Goal: Task Accomplishment & Management: Manage account settings

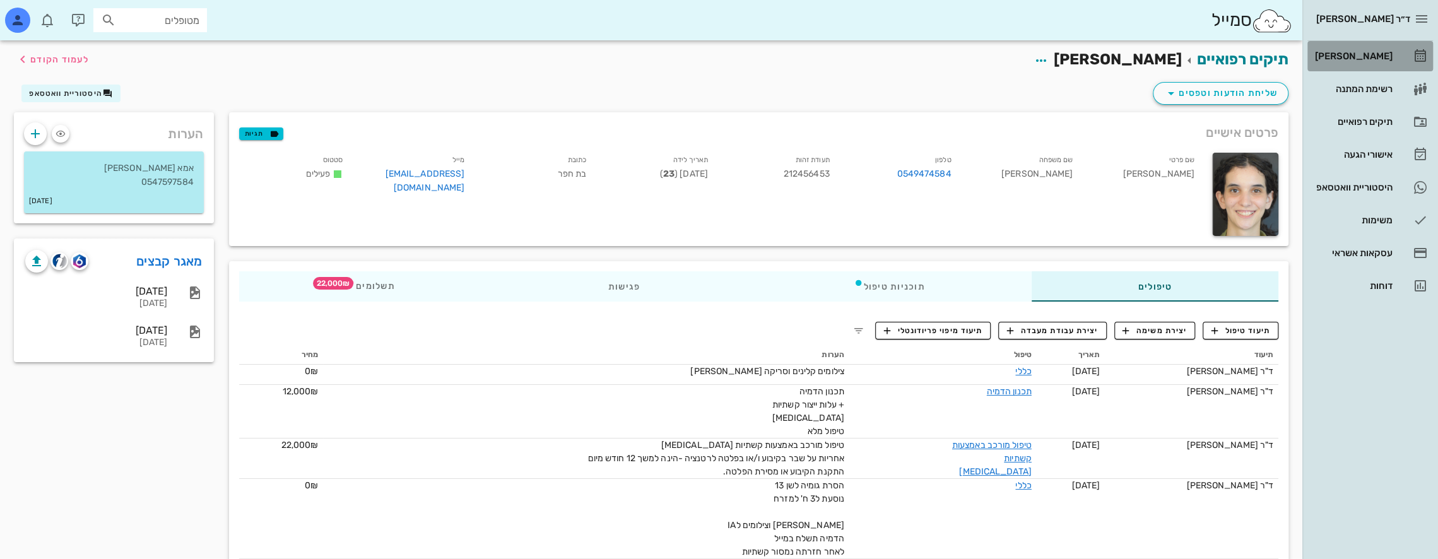
click at [1368, 49] on div "[PERSON_NAME]" at bounding box center [1353, 56] width 80 height 20
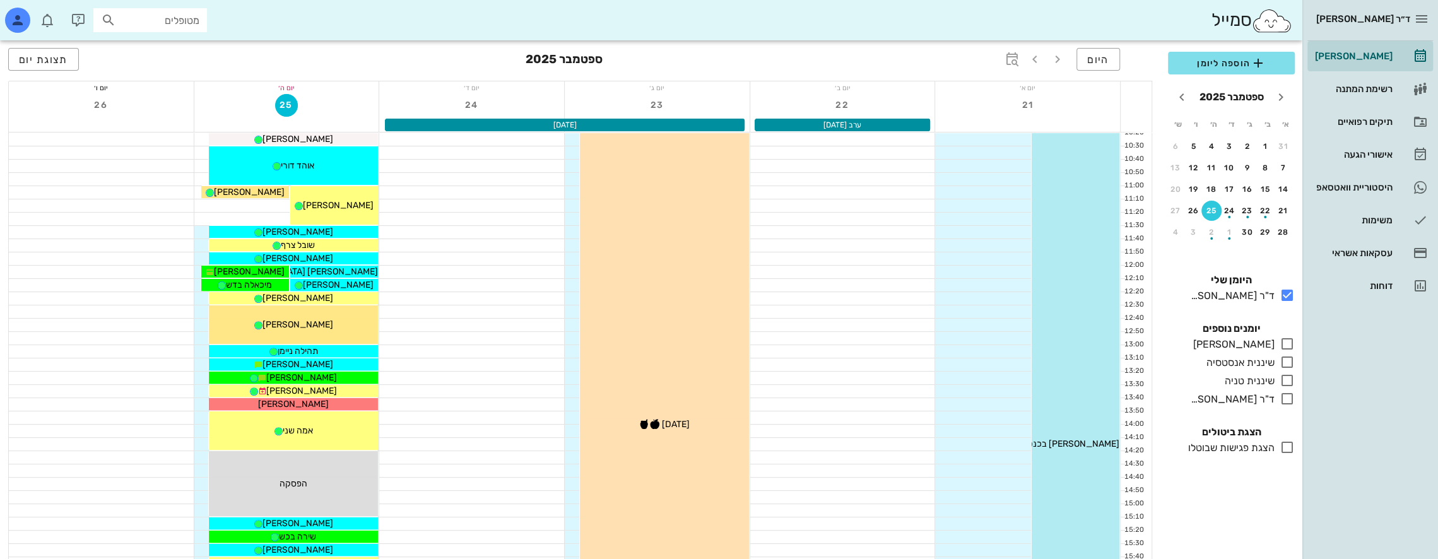
scroll to position [252, 0]
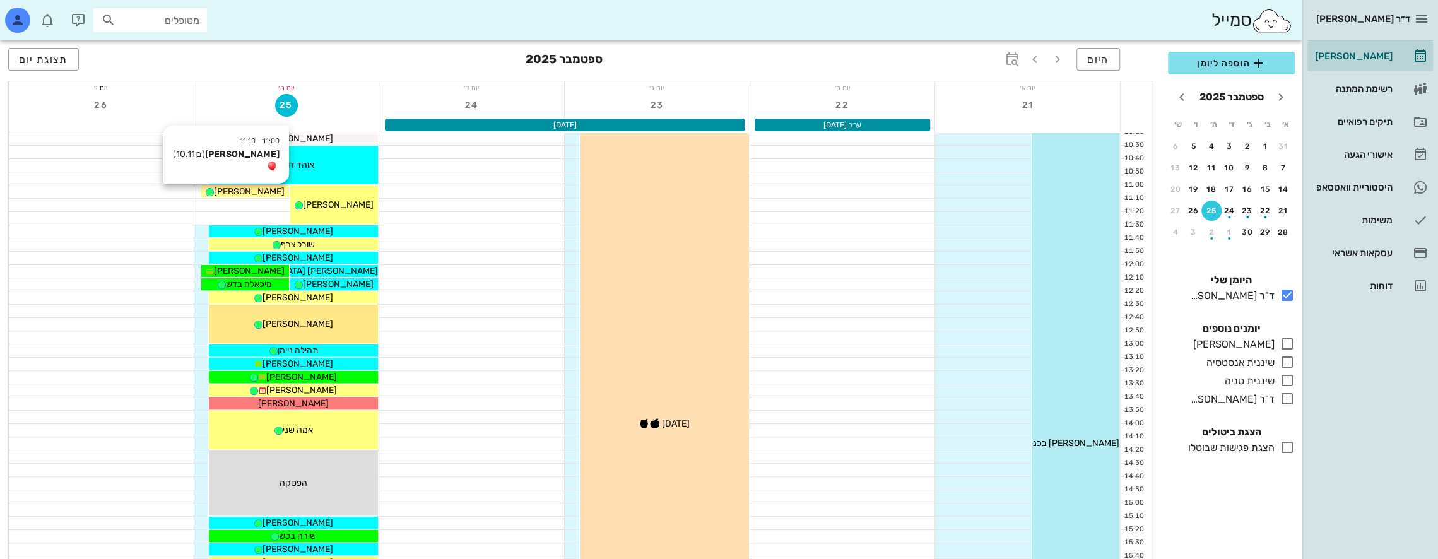
click at [271, 195] on div "[PERSON_NAME]" at bounding box center [245, 191] width 88 height 13
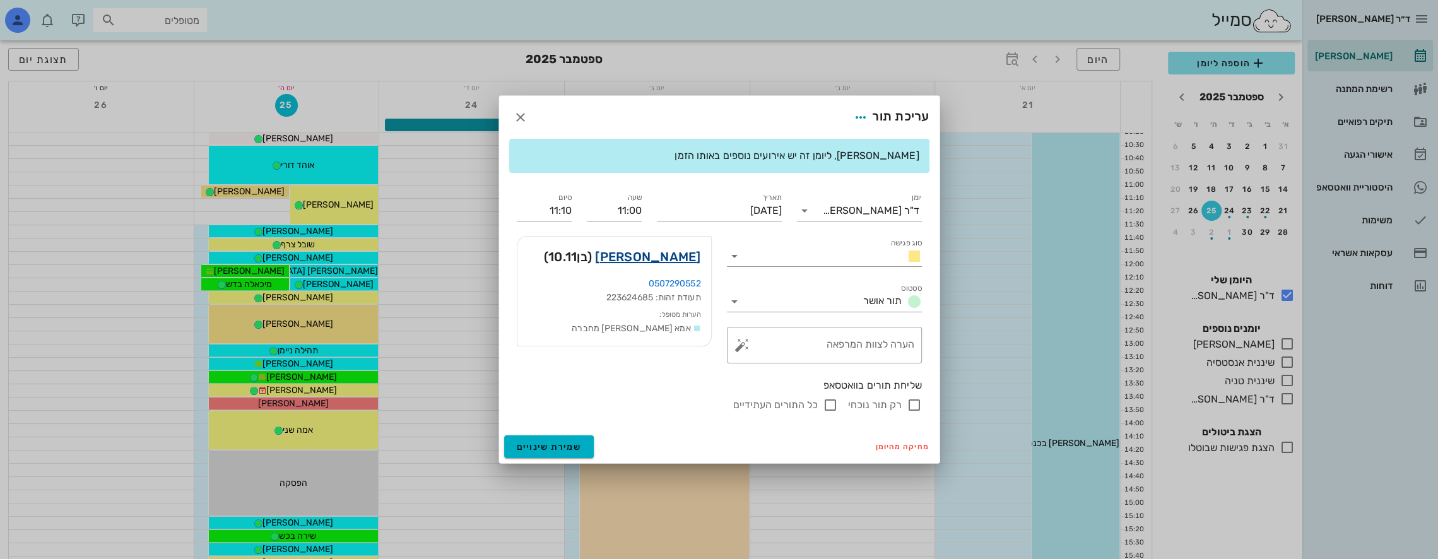
click at [673, 257] on link "[PERSON_NAME]" at bounding box center [647, 257] width 105 height 20
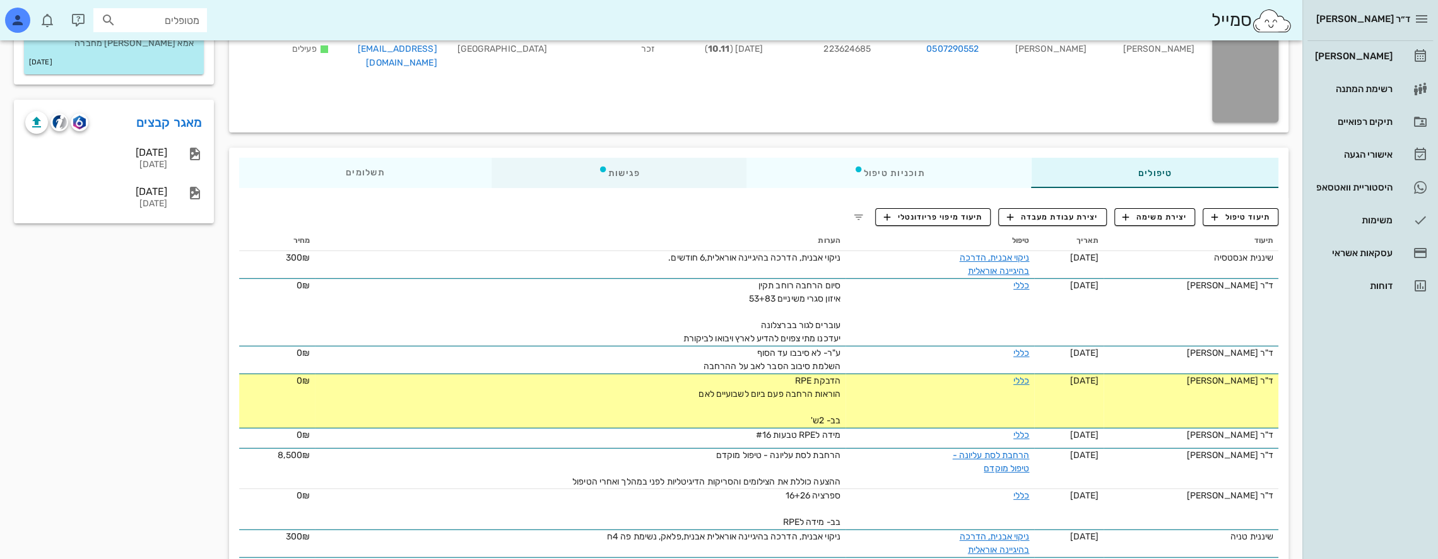
scroll to position [126, 0]
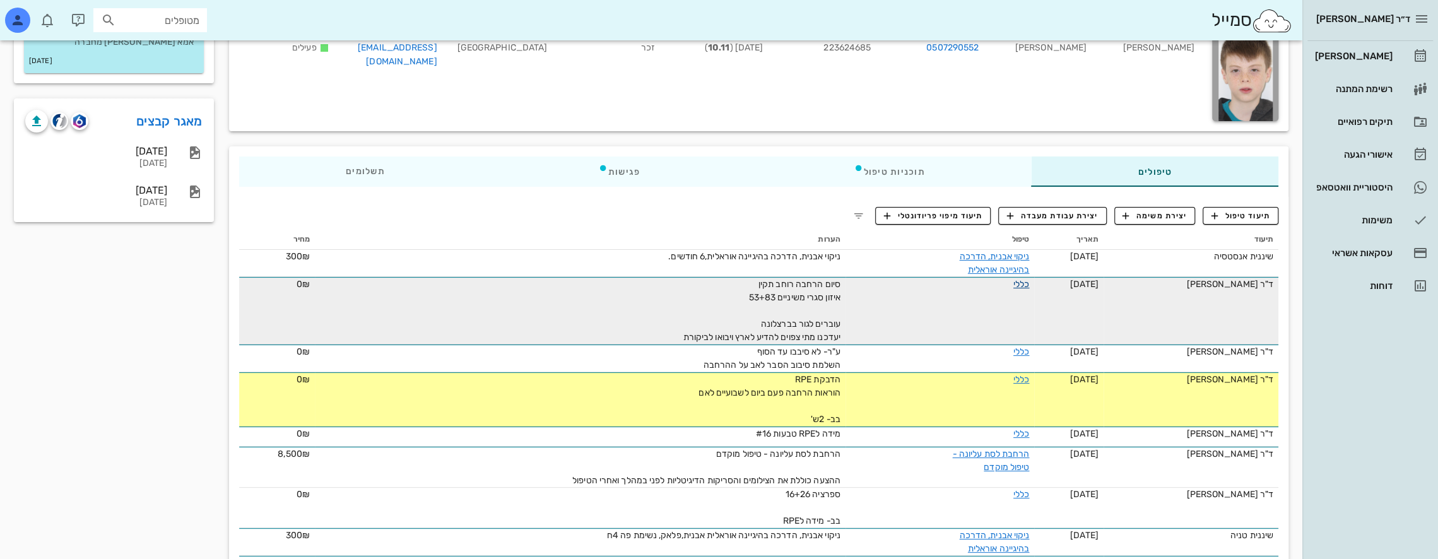
click at [1013, 283] on link "כללי" at bounding box center [1021, 284] width 16 height 11
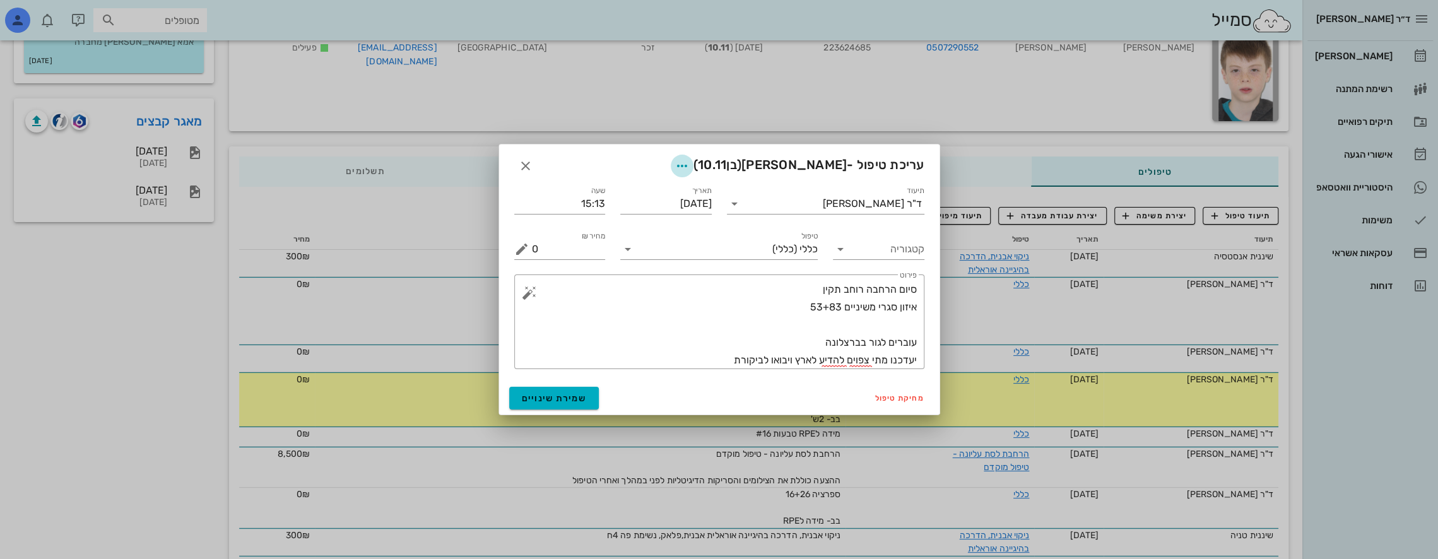
click at [690, 164] on icon "button" at bounding box center [682, 165] width 15 height 15
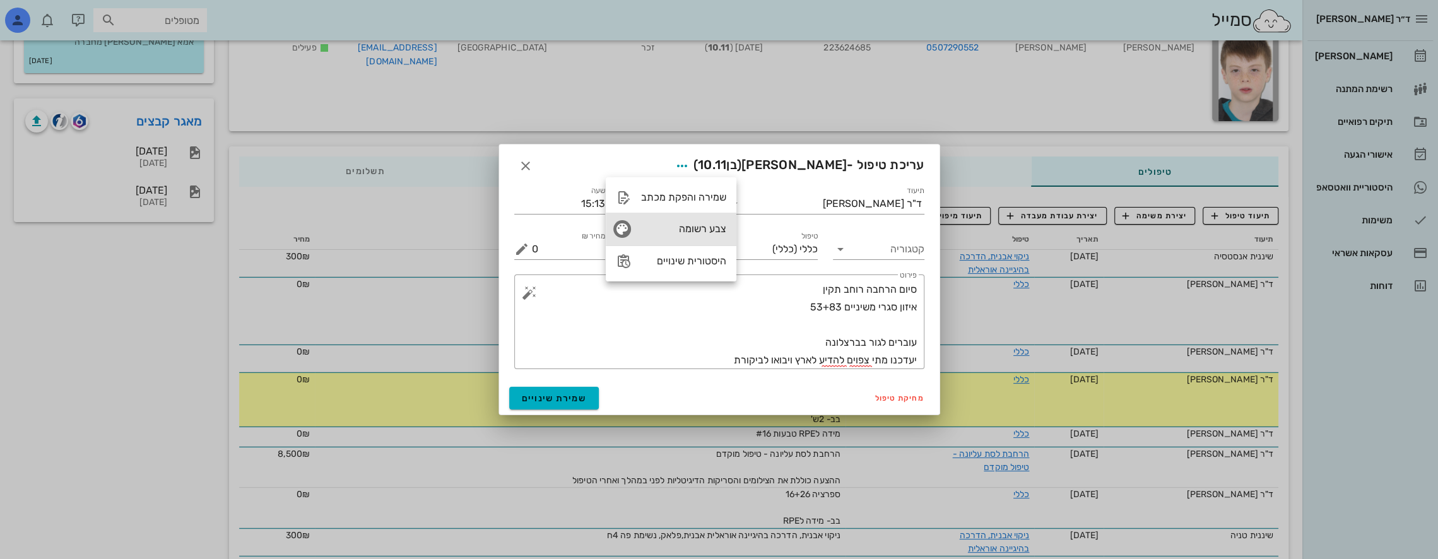
click at [707, 223] on div "צבע רשומה" at bounding box center [683, 229] width 85 height 12
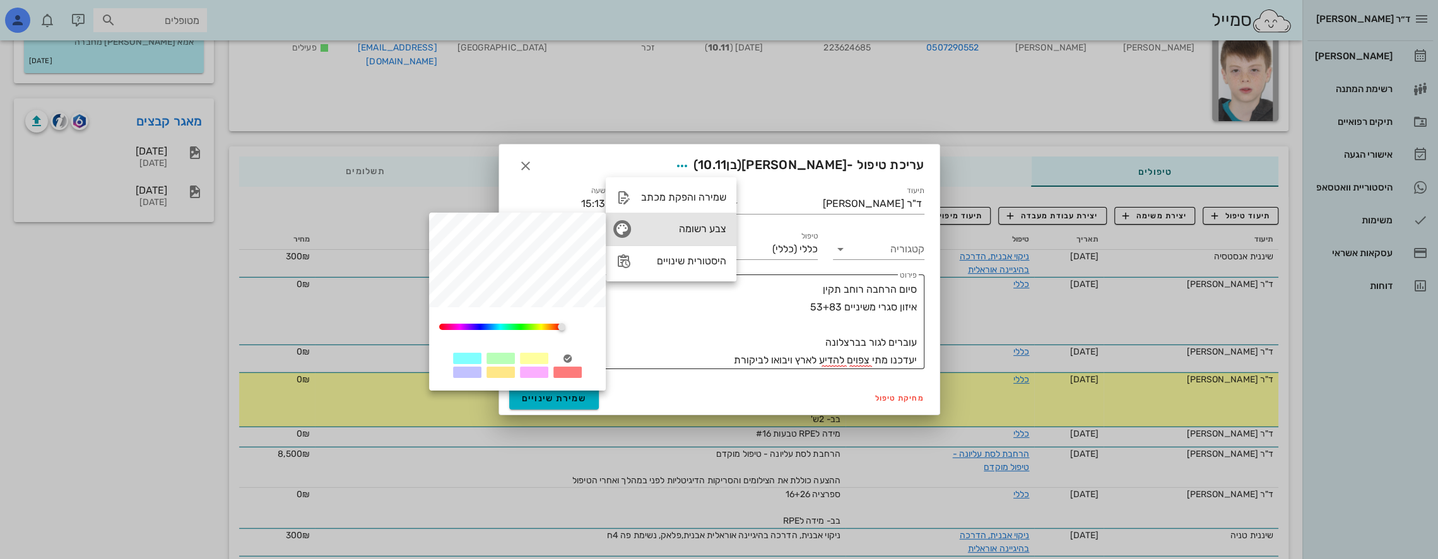
click at [521, 326] on div "0" at bounding box center [500, 327] width 122 height 6
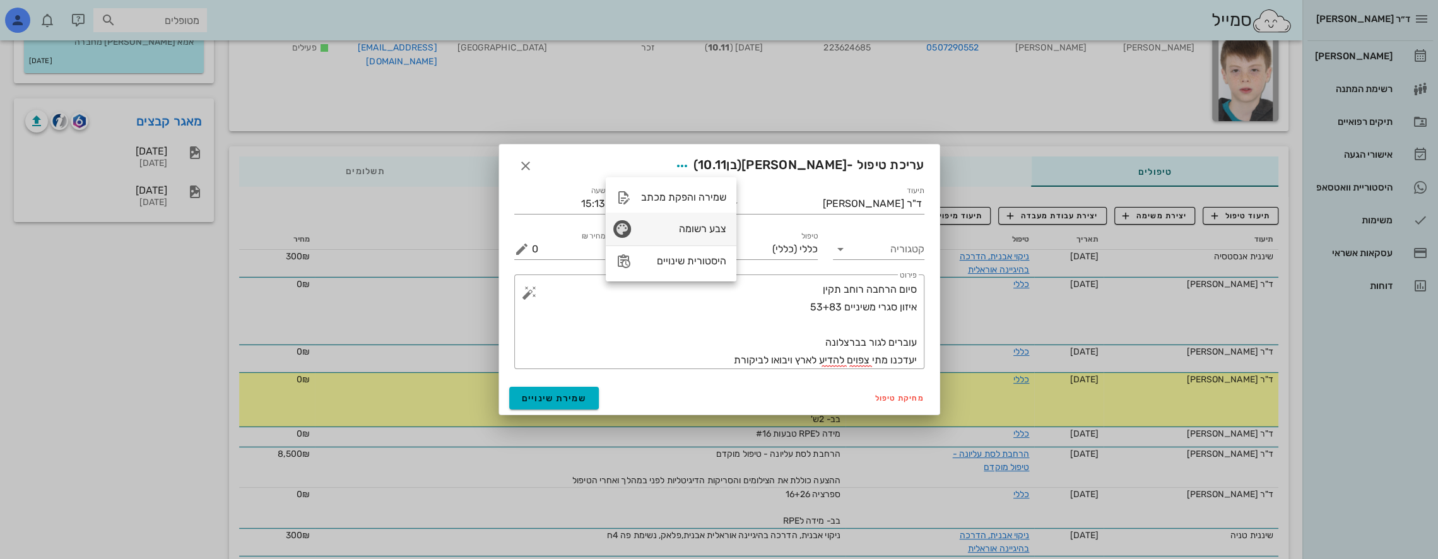
click at [627, 226] on icon "button" at bounding box center [622, 229] width 15 height 15
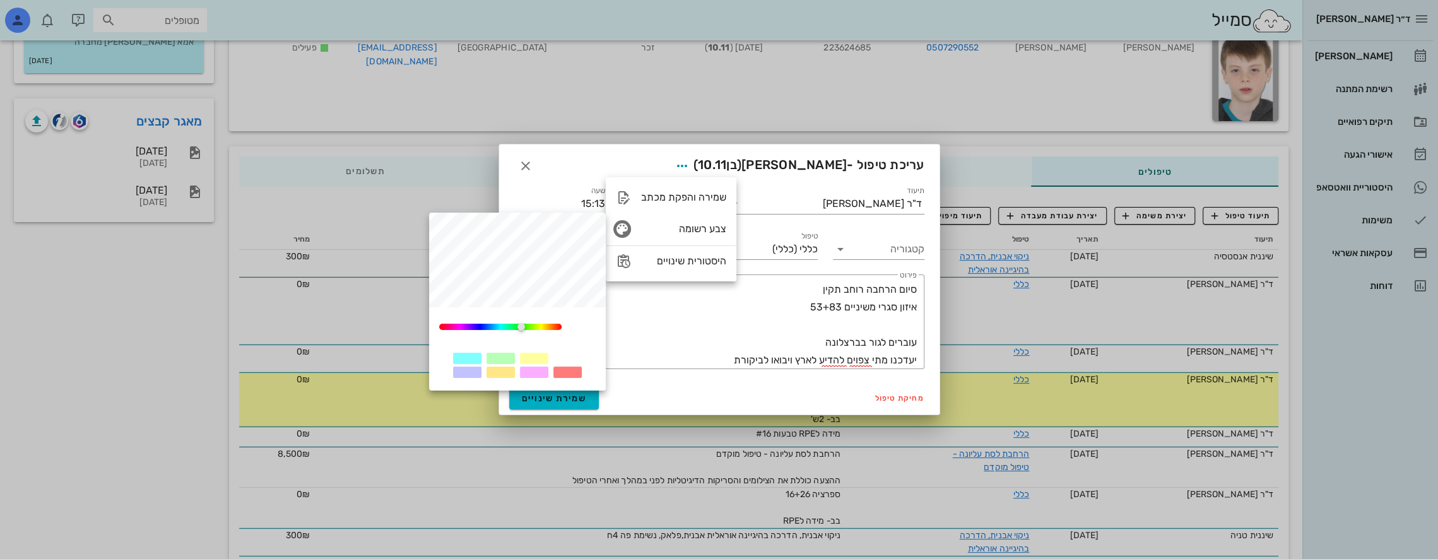
click at [502, 357] on div at bounding box center [501, 358] width 28 height 11
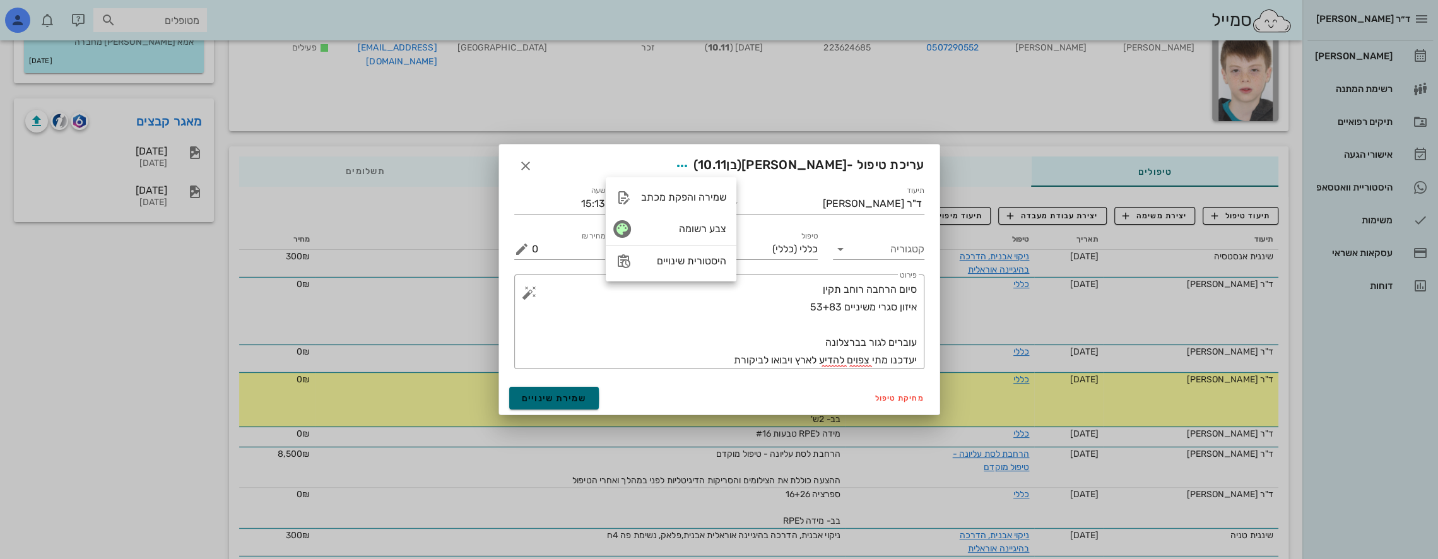
click at [567, 398] on span "שמירת שינויים" at bounding box center [554, 398] width 65 height 11
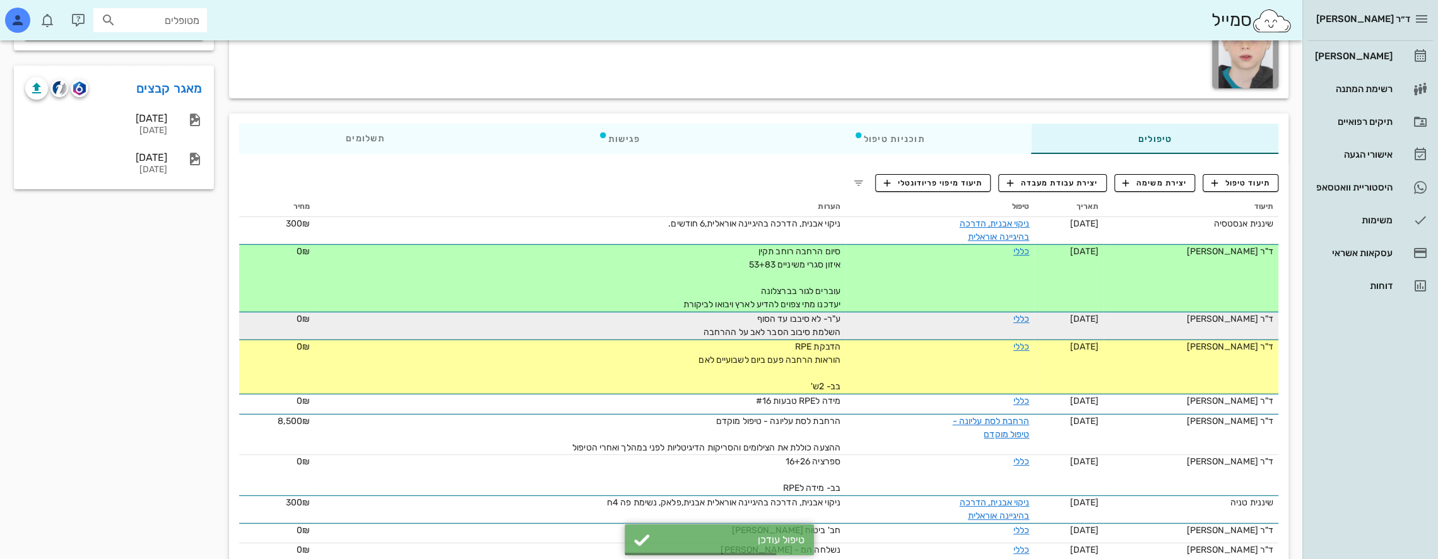
scroll to position [252, 0]
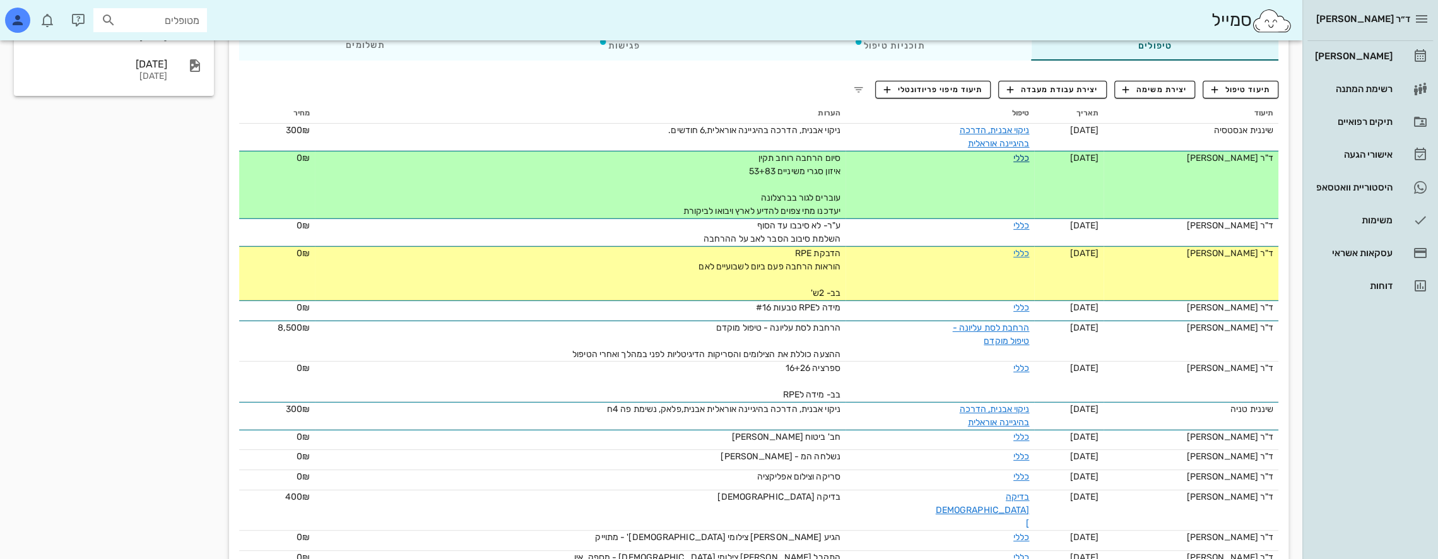
click at [1013, 159] on link "כללי" at bounding box center [1021, 158] width 16 height 11
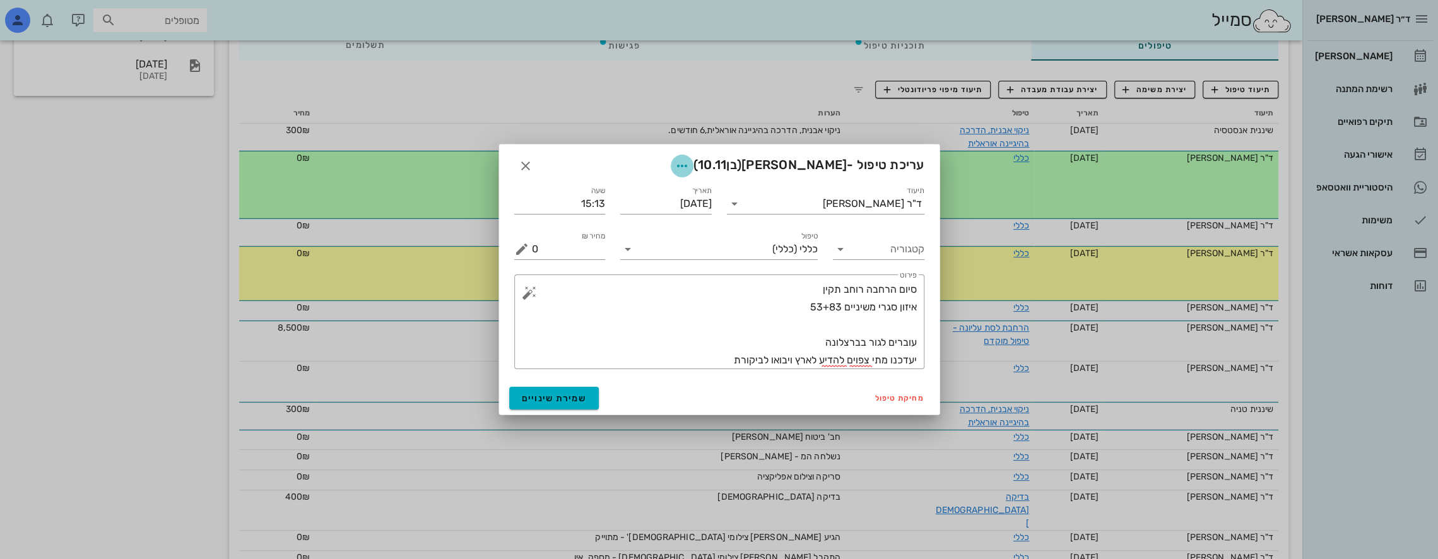
click at [690, 169] on icon "button" at bounding box center [682, 165] width 15 height 15
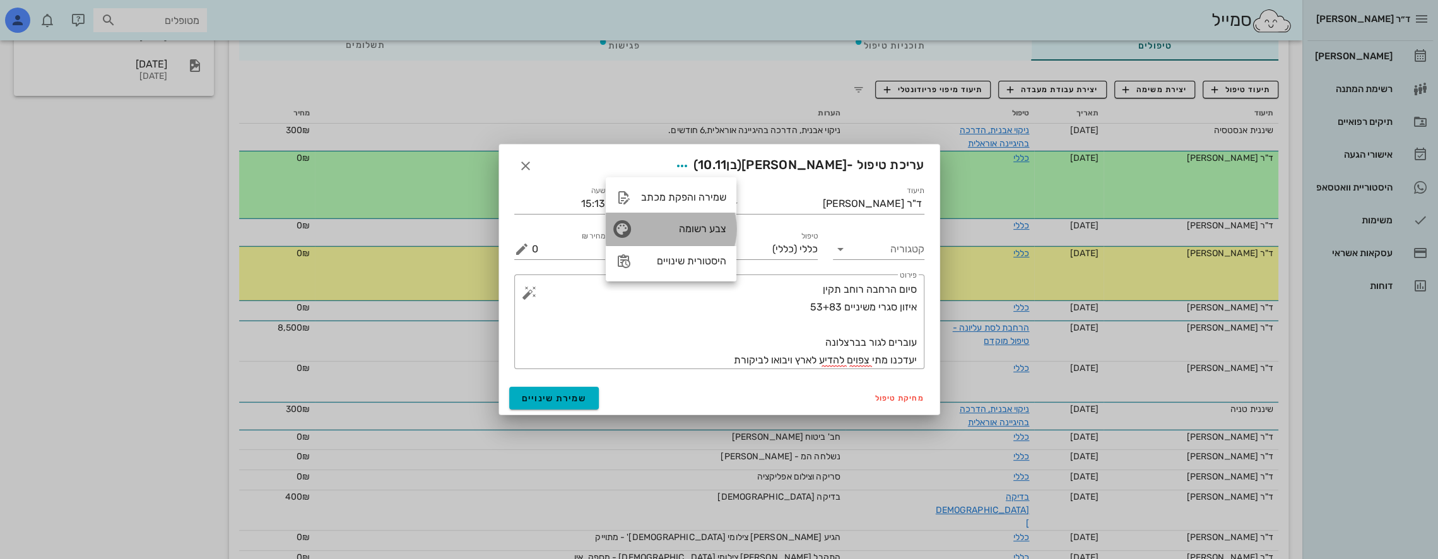
click at [688, 234] on div "צבע רשומה" at bounding box center [683, 229] width 85 height 12
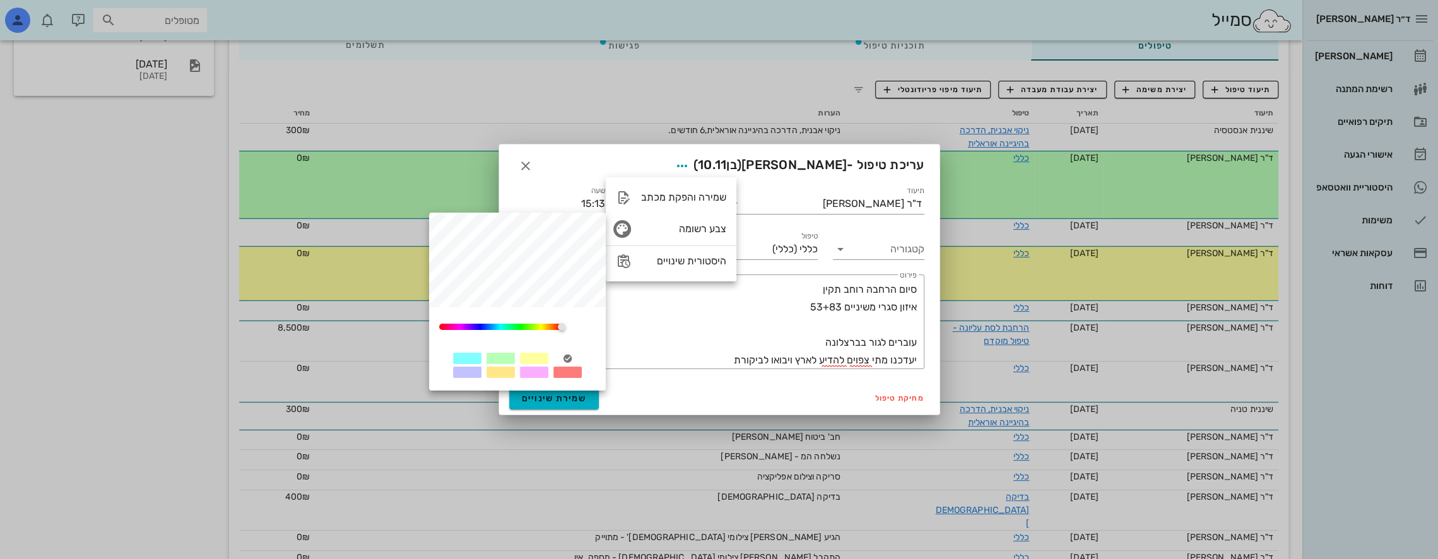
click at [581, 360] on div at bounding box center [567, 358] width 28 height 11
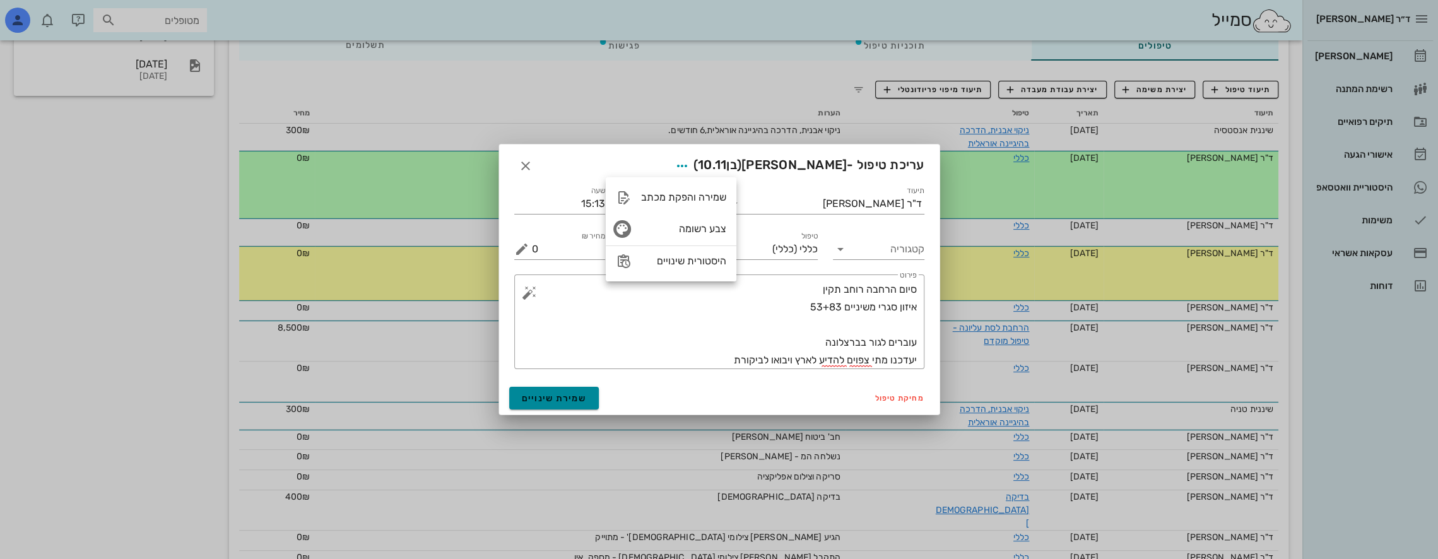
click at [586, 396] on button "שמירת שינויים" at bounding box center [554, 398] width 90 height 23
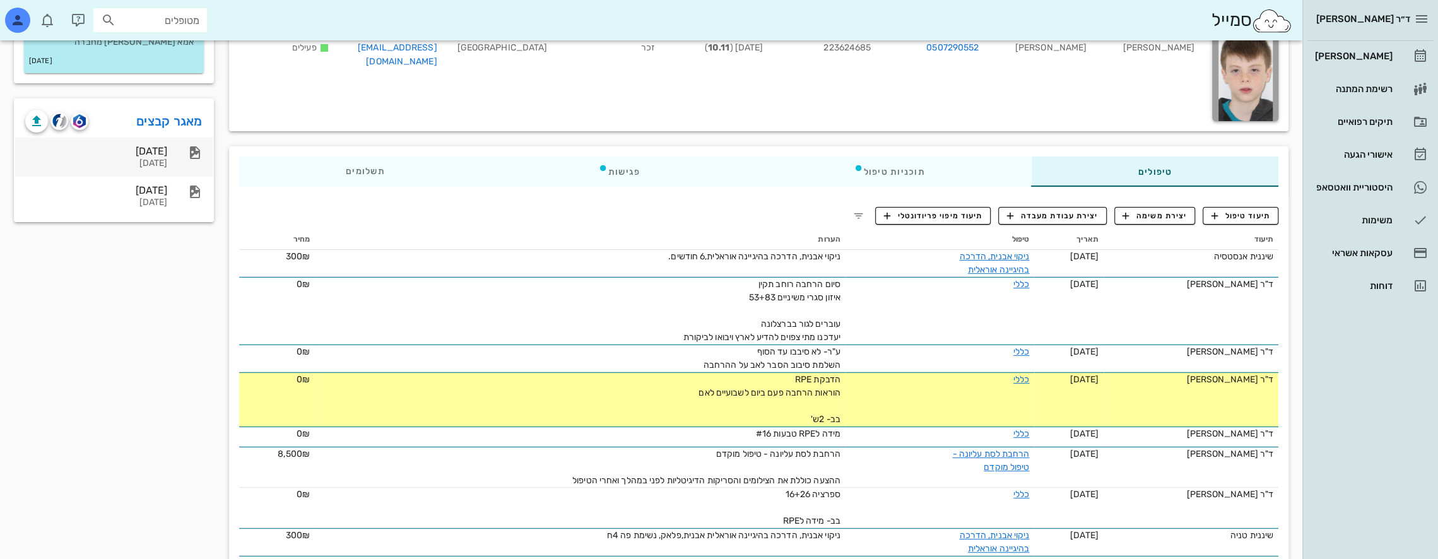
scroll to position [0, 0]
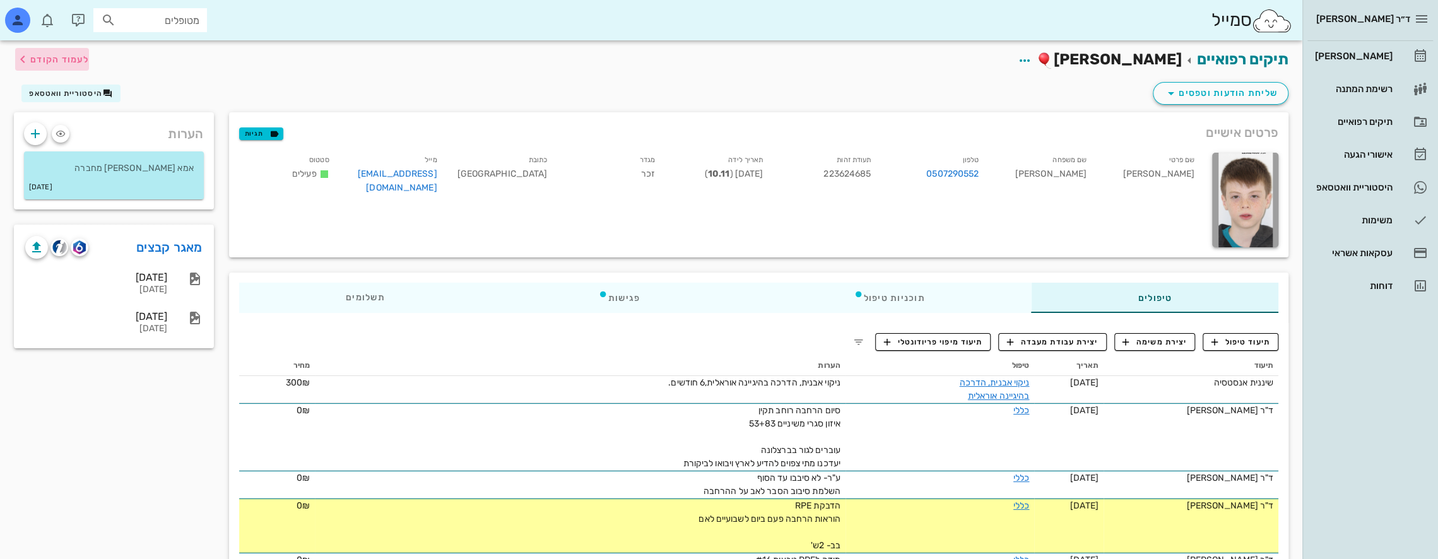
click at [28, 57] on icon "button" at bounding box center [22, 59] width 15 height 15
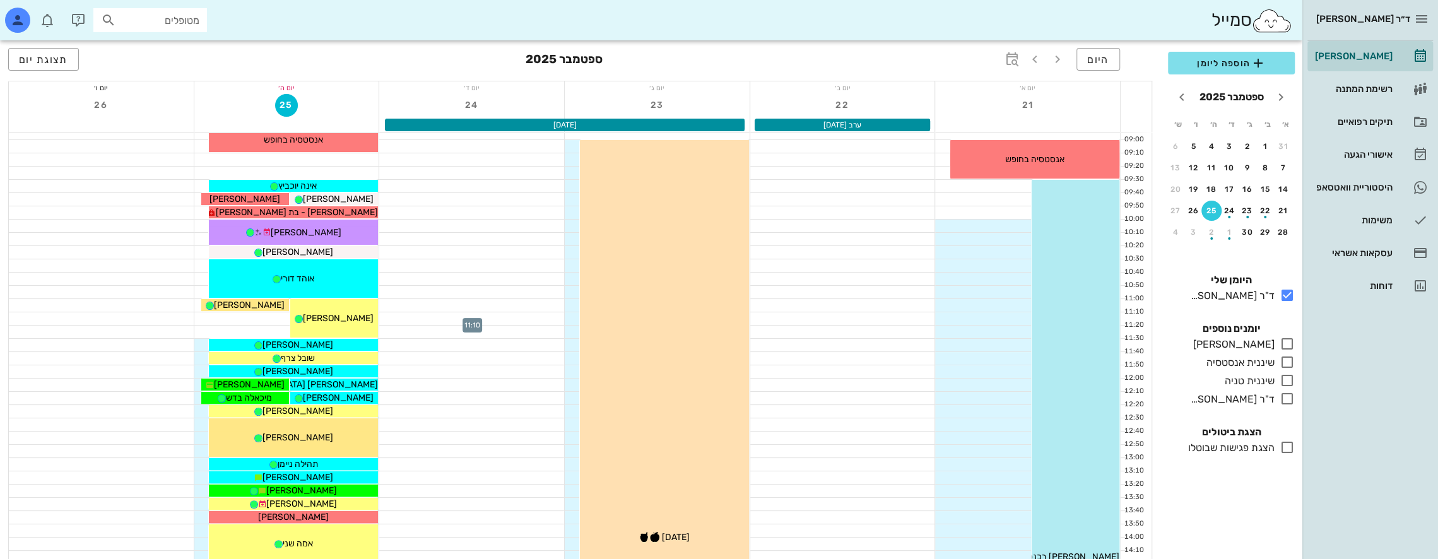
scroll to position [126, 0]
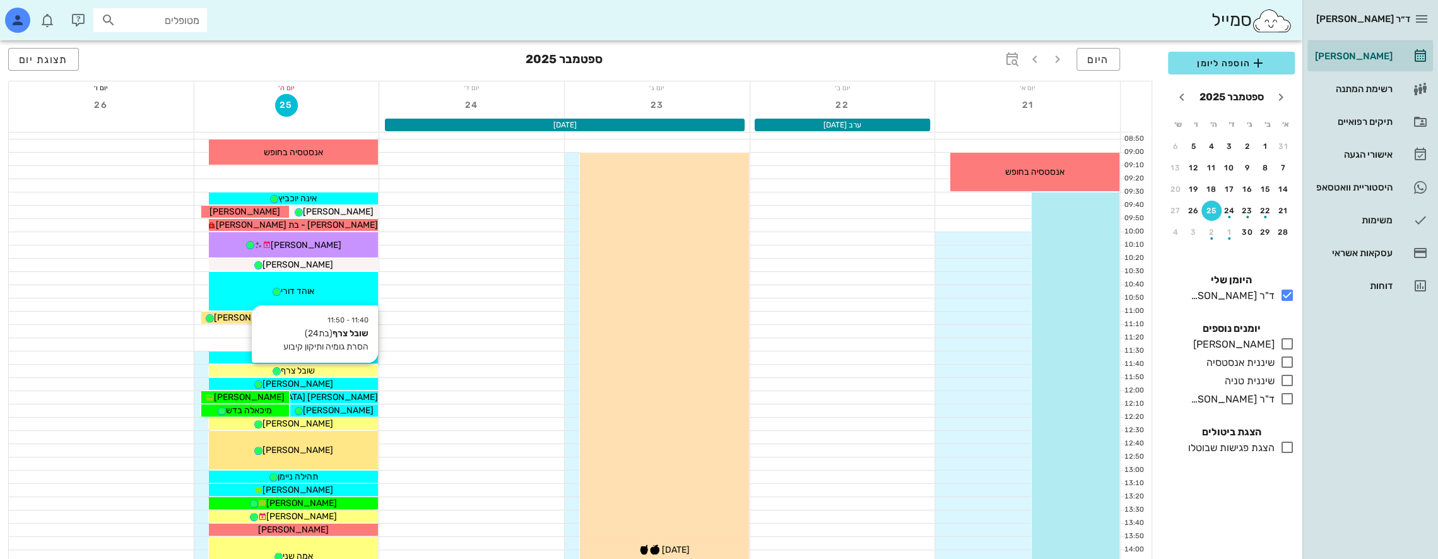
click at [326, 369] on div "שובל צרף" at bounding box center [293, 370] width 169 height 13
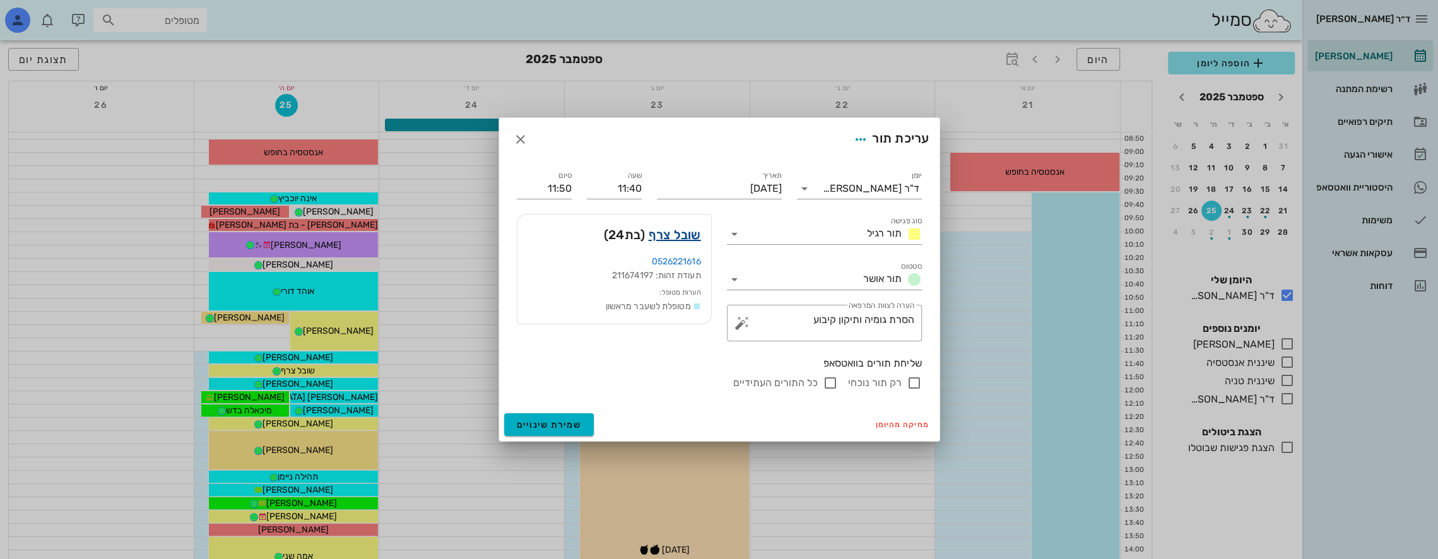
click at [669, 233] on link "שובל צרף" at bounding box center [675, 235] width 52 height 20
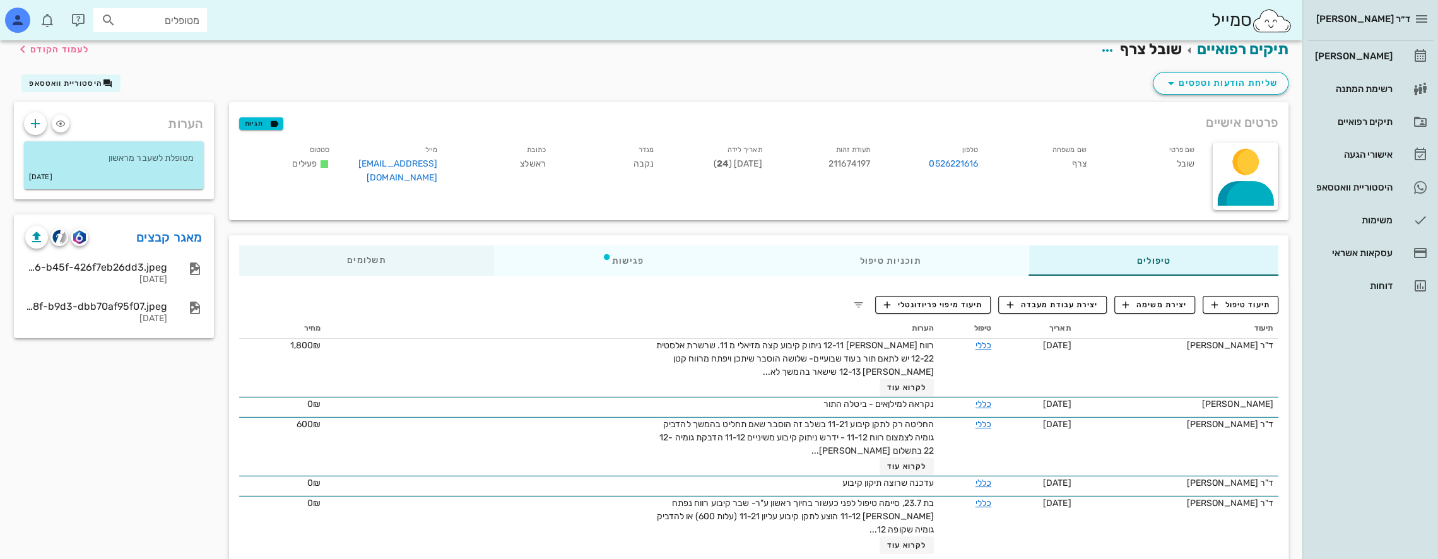
scroll to position [21, 0]
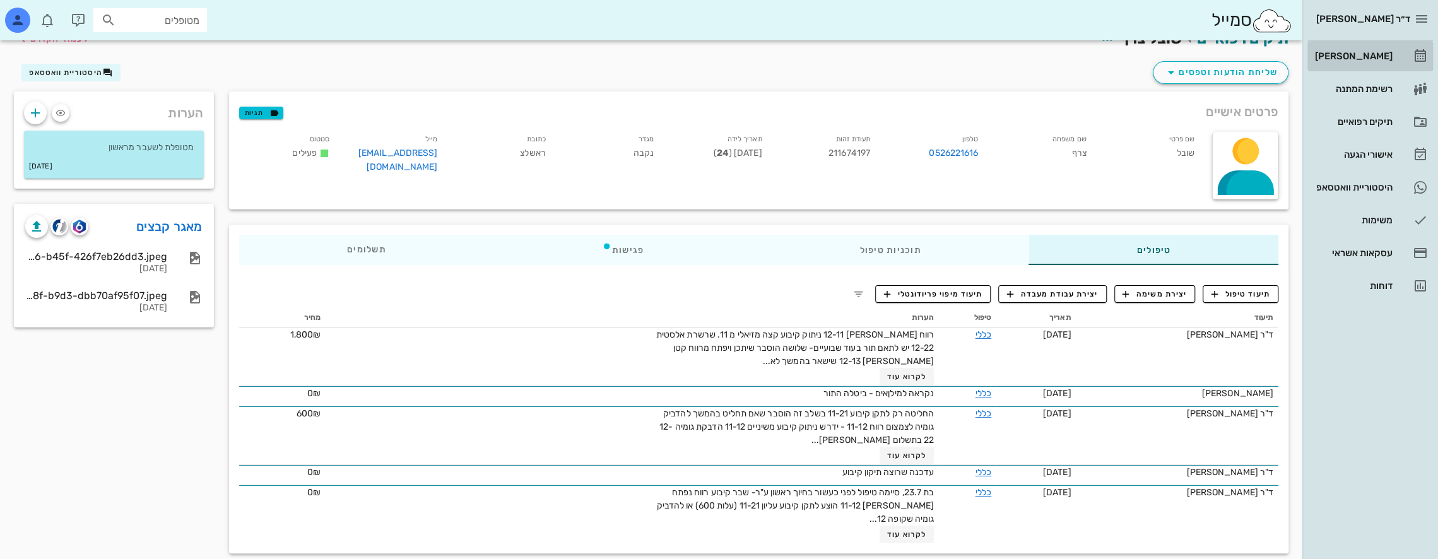
click at [1374, 53] on div "[PERSON_NAME]" at bounding box center [1353, 56] width 80 height 10
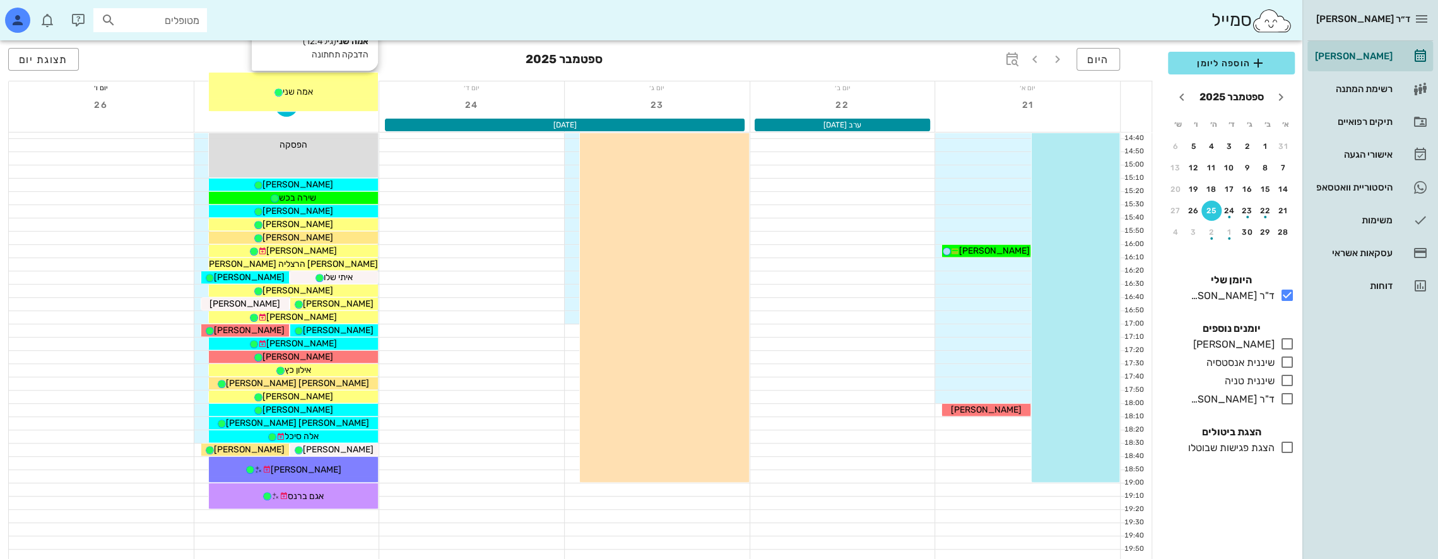
scroll to position [483, 0]
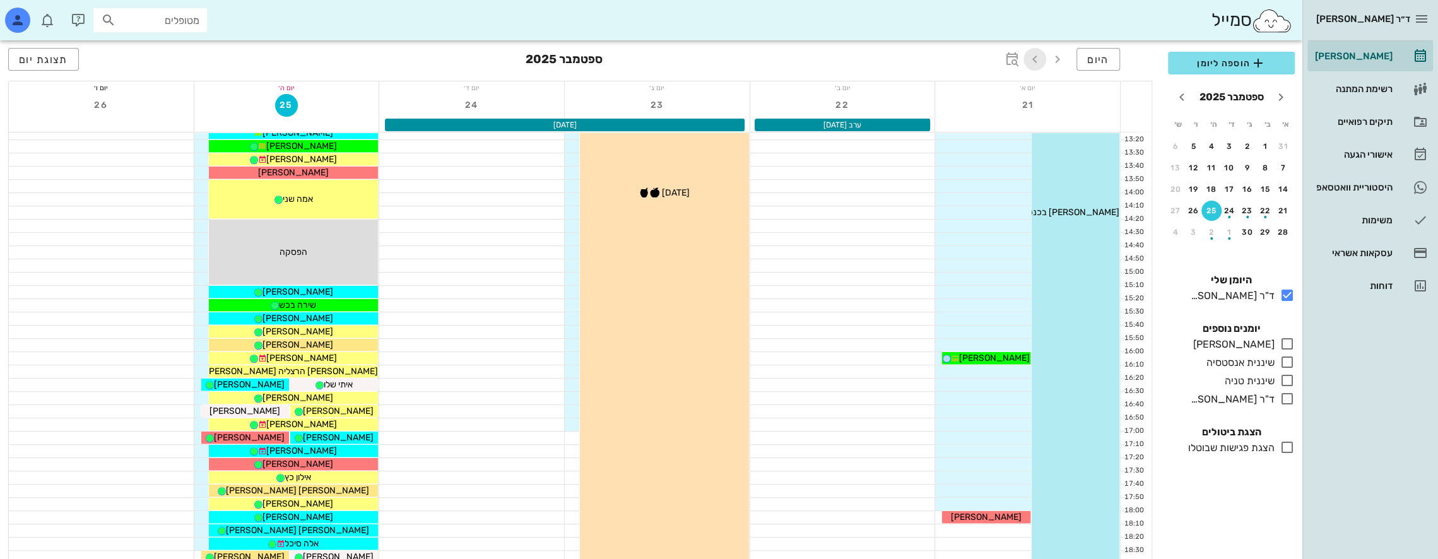
click at [1040, 57] on icon "button" at bounding box center [1034, 59] width 15 height 15
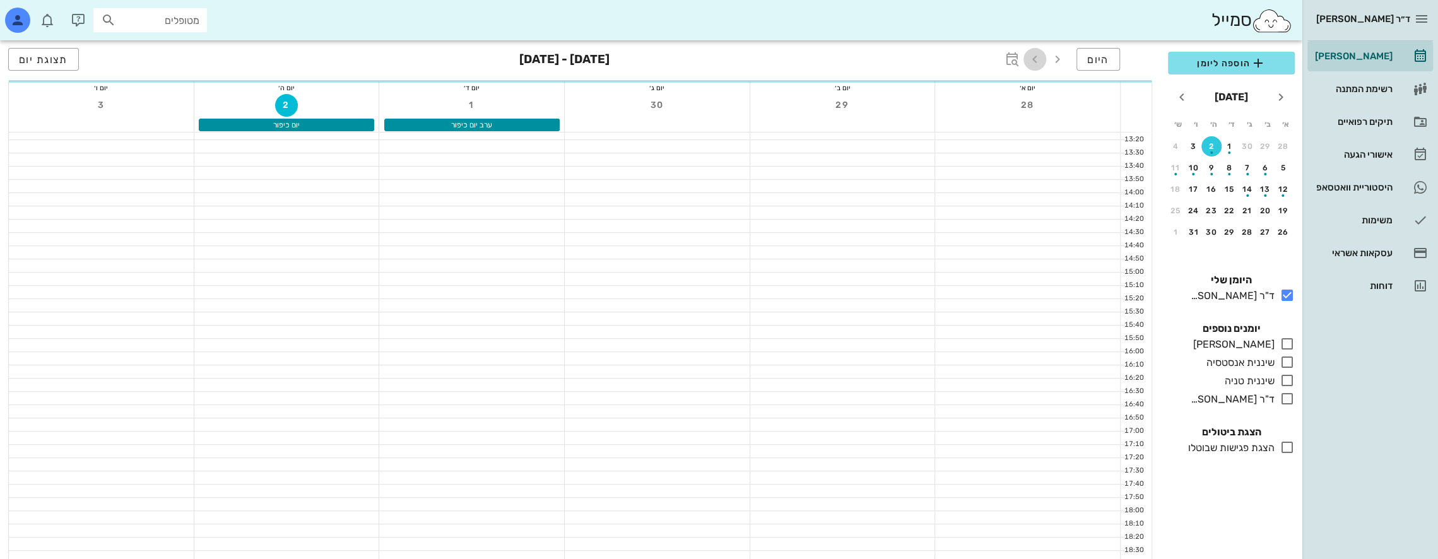
click at [1040, 57] on icon "button" at bounding box center [1034, 59] width 15 height 15
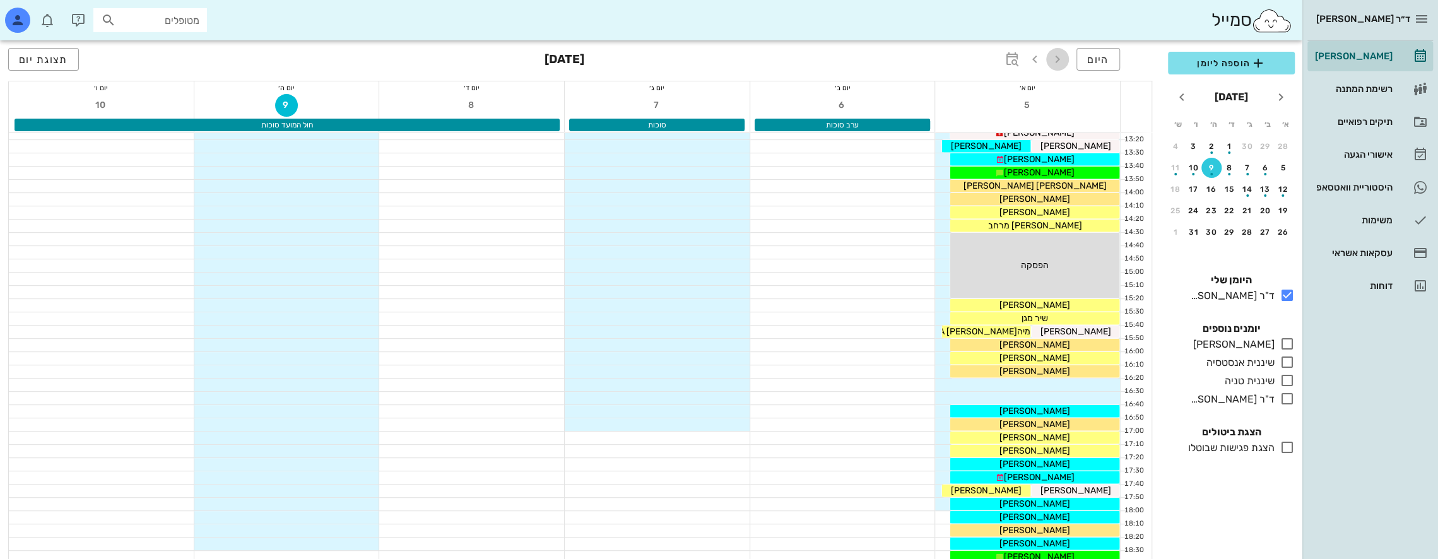
click at [1059, 59] on icon "button" at bounding box center [1057, 59] width 15 height 15
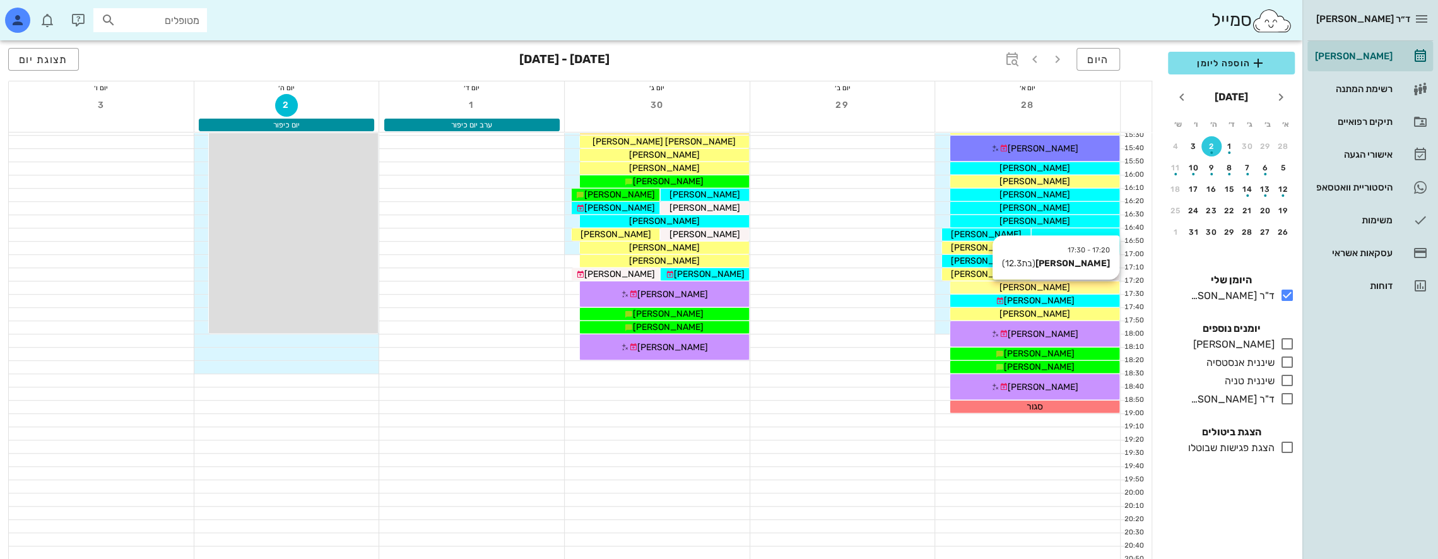
scroll to position [673, 0]
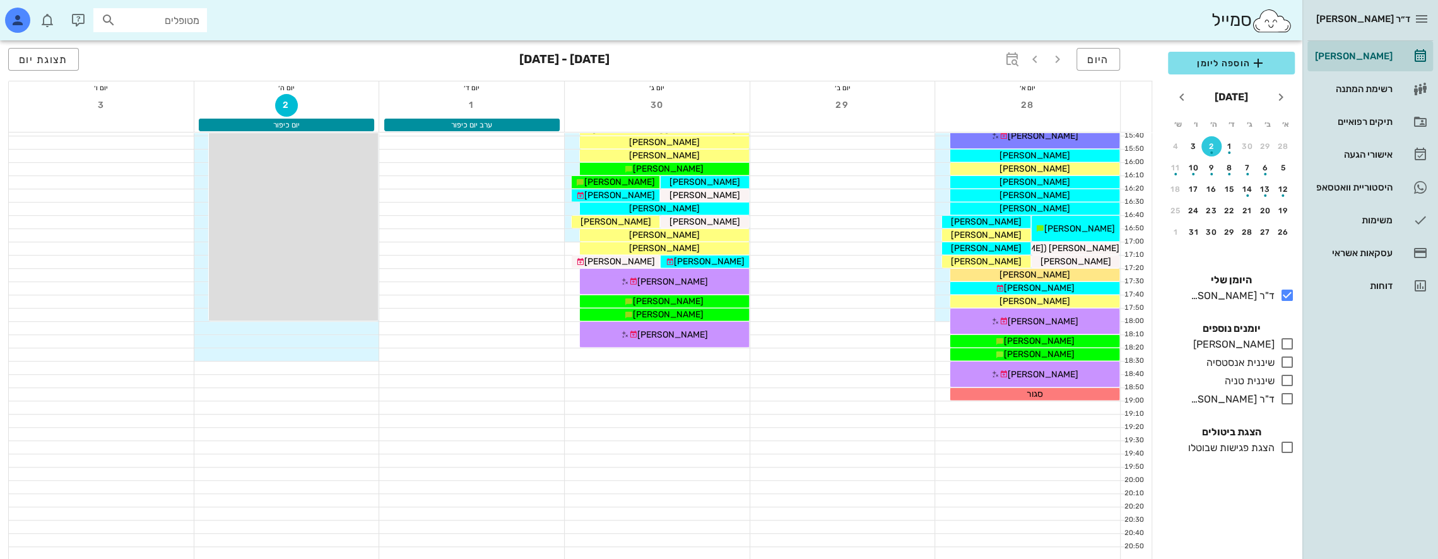
click at [200, 21] on div "מטופלים" at bounding box center [150, 20] width 114 height 24
type input "n"
type input "N"
type input "[PERSON_NAME]"
click at [167, 48] on div "[PERSON_NAME] 338376015" at bounding box center [127, 48] width 139 height 10
